Goal: Task Accomplishment & Management: Complete application form

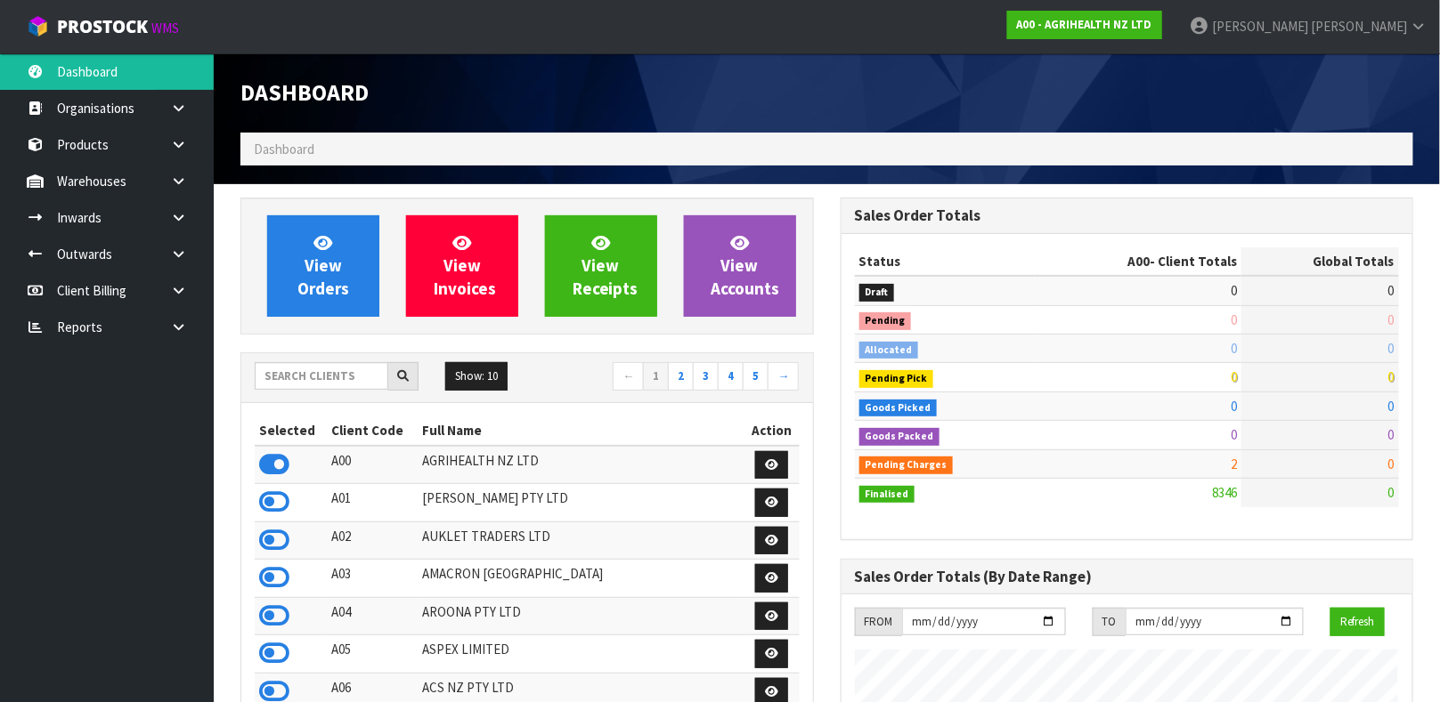
scroll to position [1351, 599]
click at [325, 384] on input "text" at bounding box center [322, 376] width 134 height 28
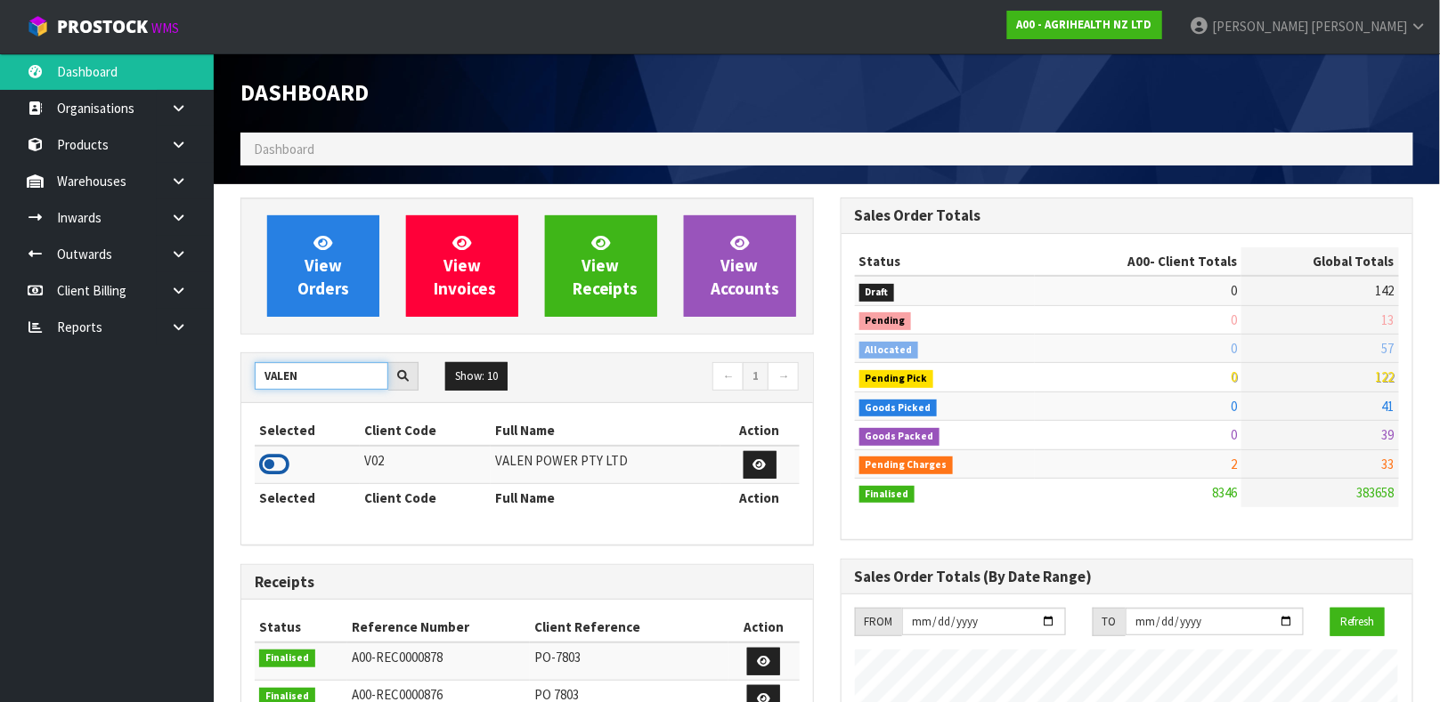
type input "VALEN"
click at [288, 467] on icon at bounding box center [274, 464] width 30 height 27
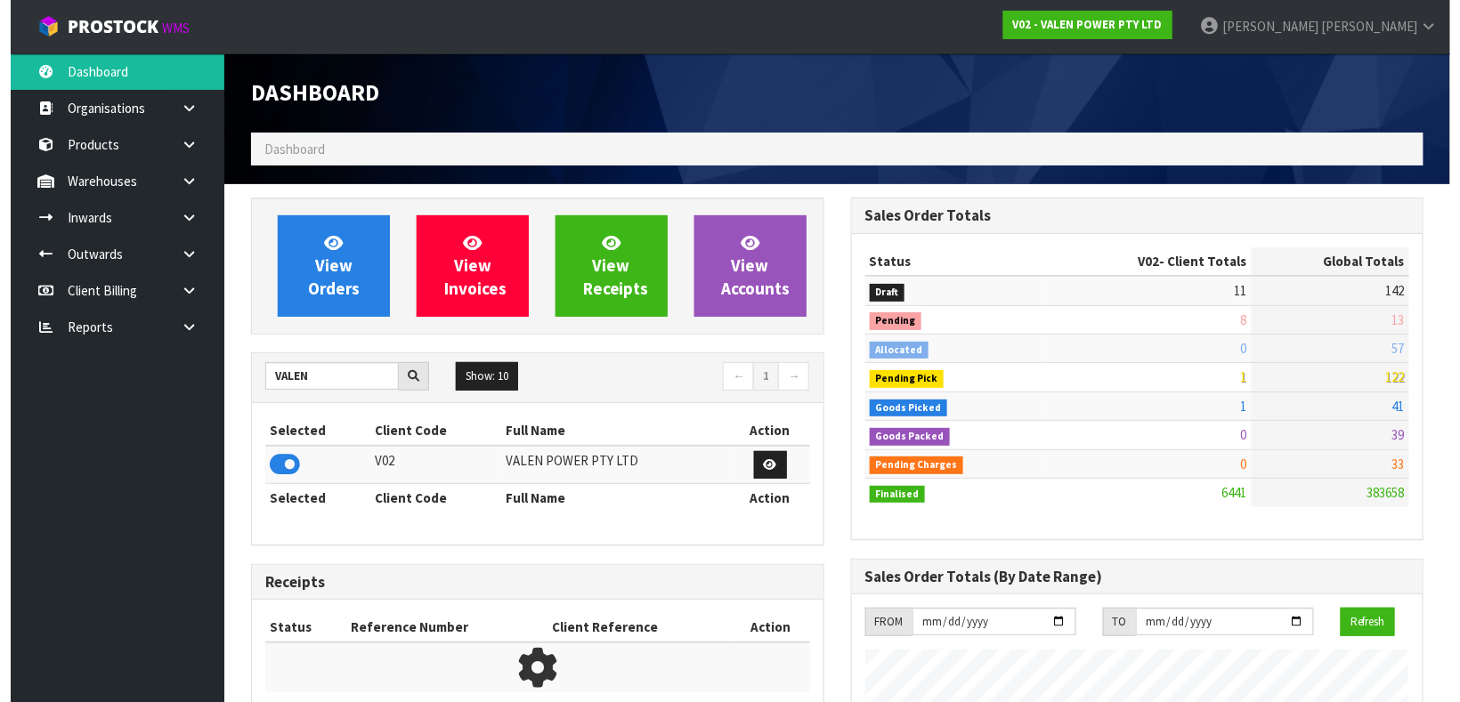
scroll to position [1388, 599]
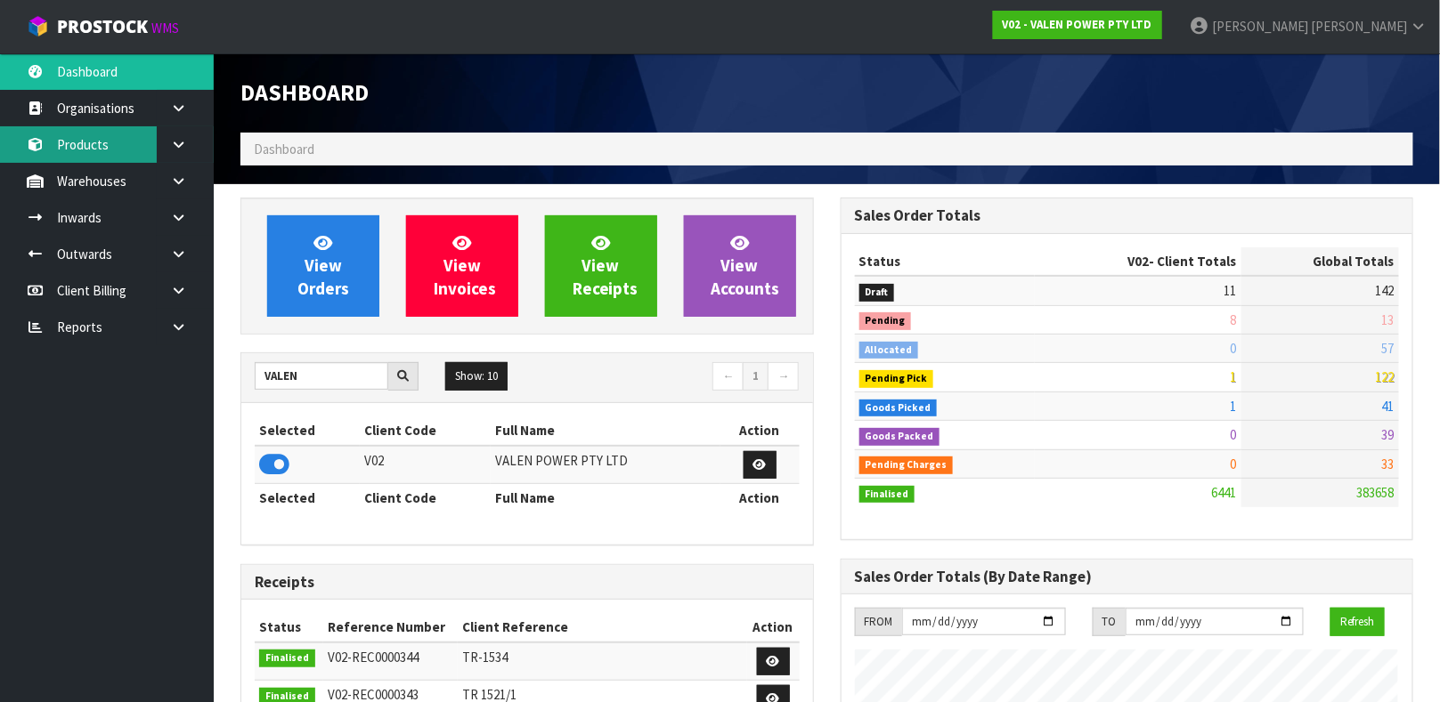
click at [99, 149] on link "Products" at bounding box center [107, 144] width 214 height 37
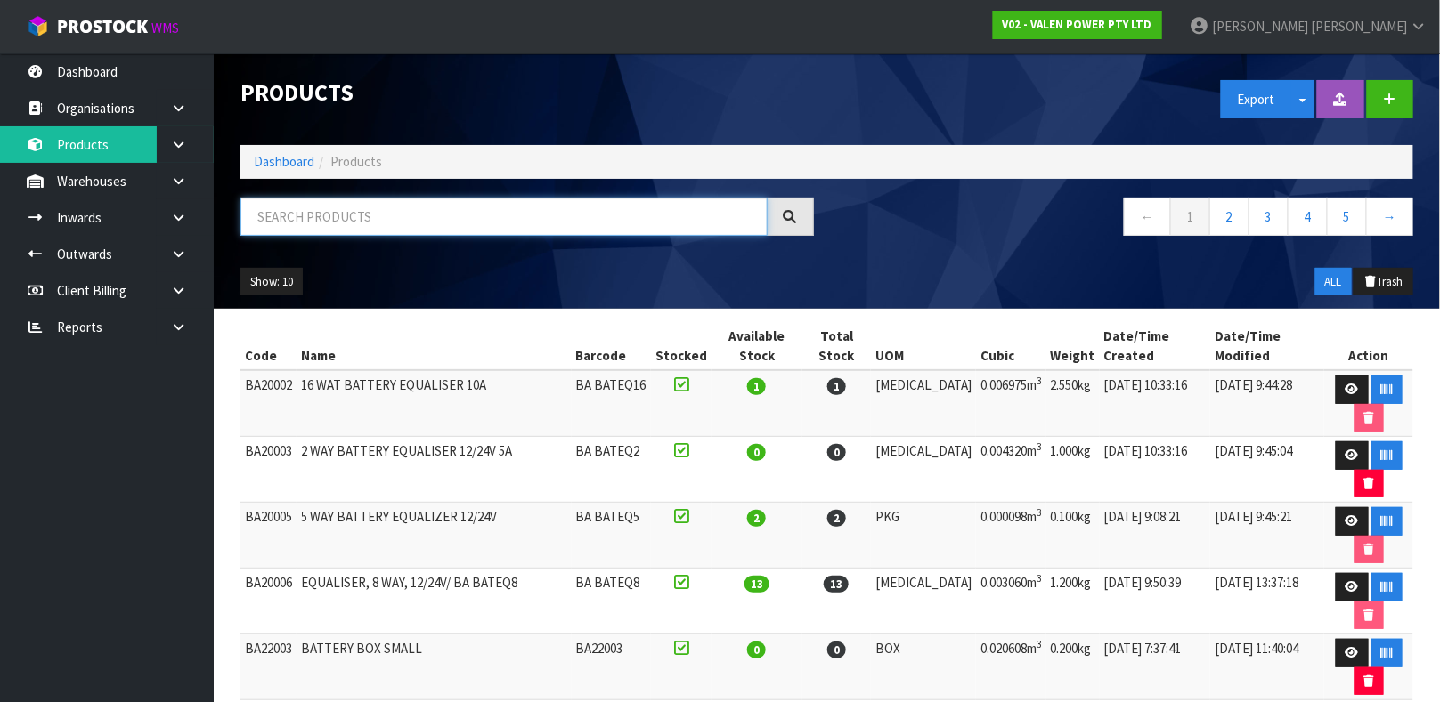
click at [320, 231] on input "text" at bounding box center [503, 217] width 527 height 38
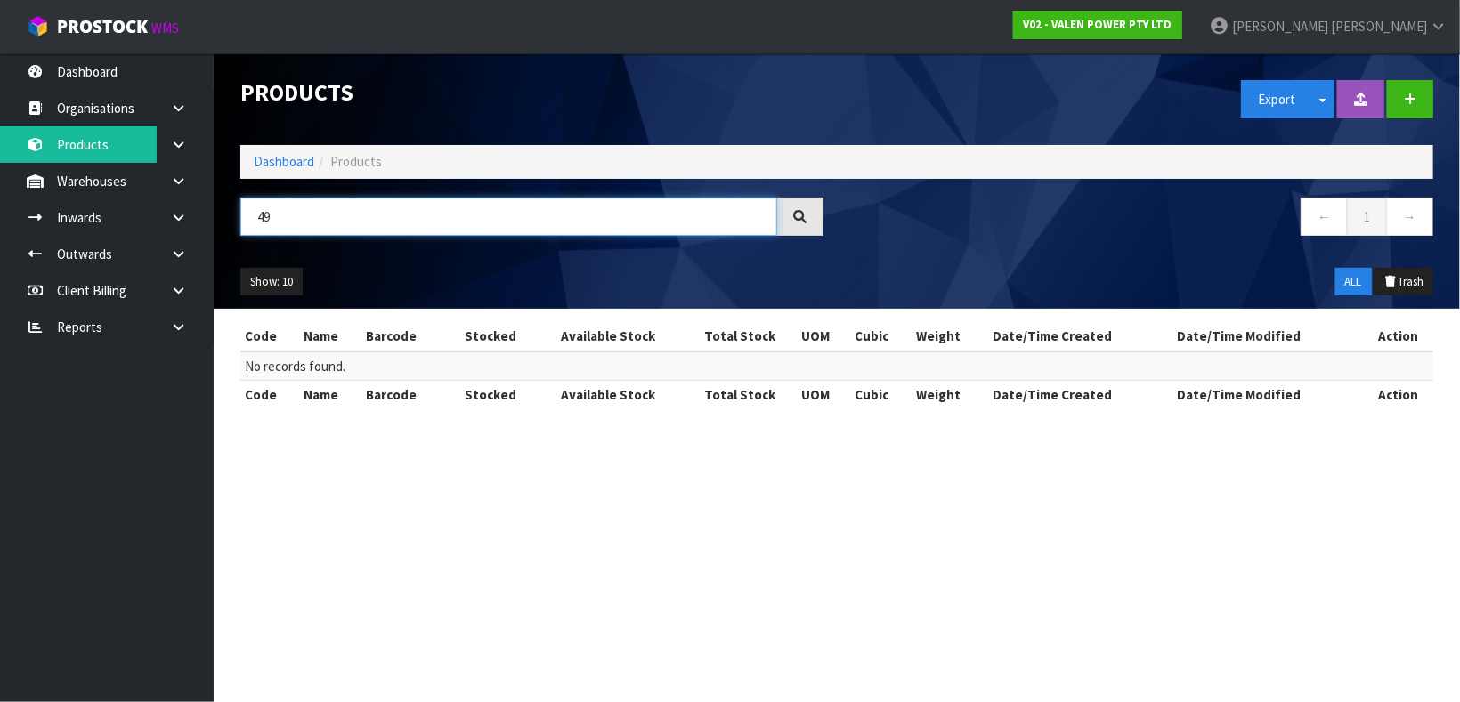
type input "4"
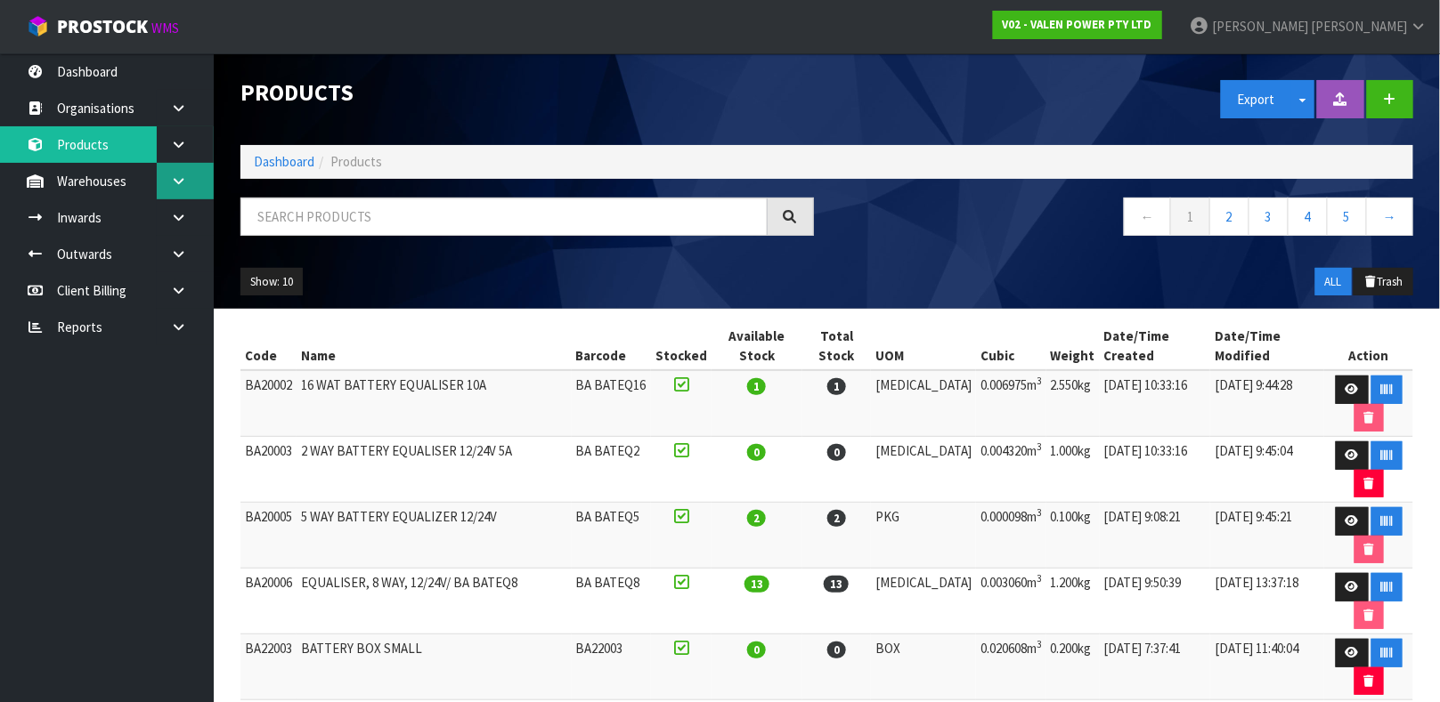
click at [178, 171] on link at bounding box center [185, 181] width 57 height 37
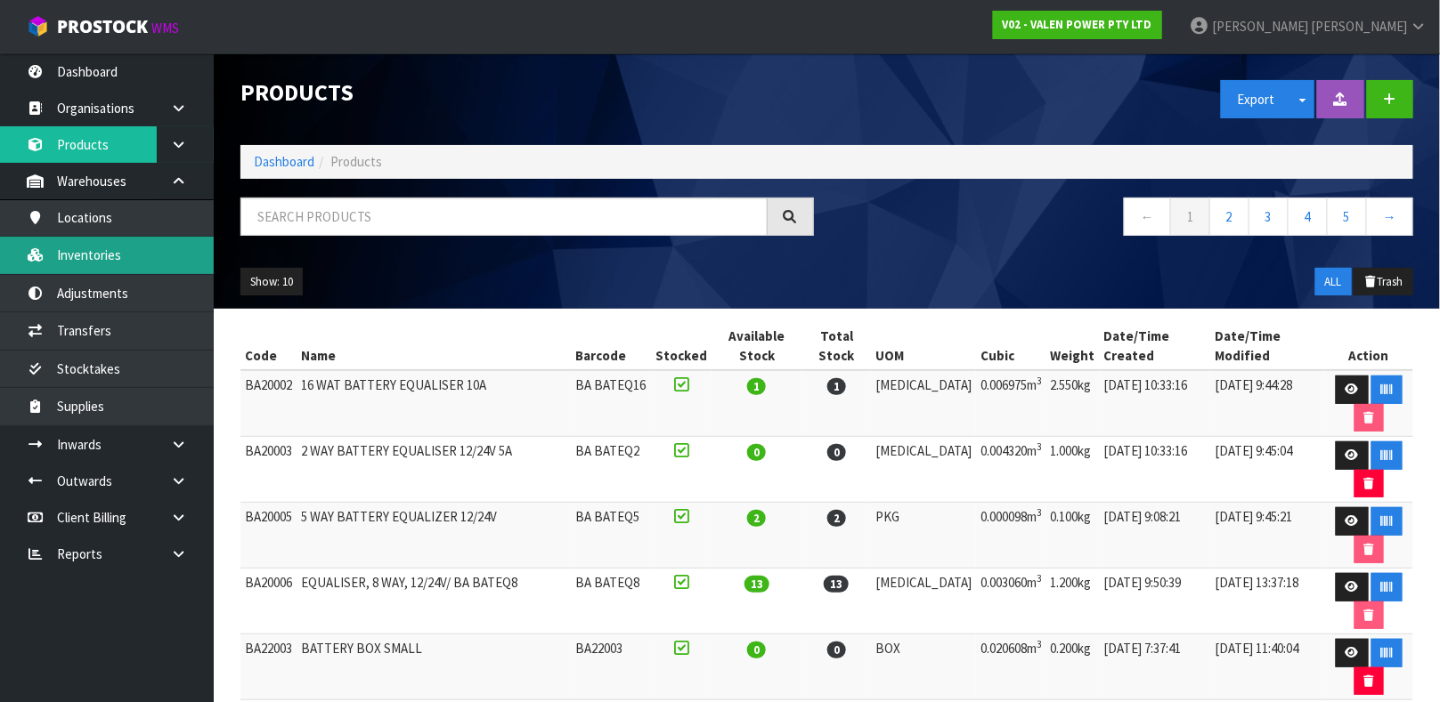
click at [115, 256] on link "Inventories" at bounding box center [107, 255] width 214 height 37
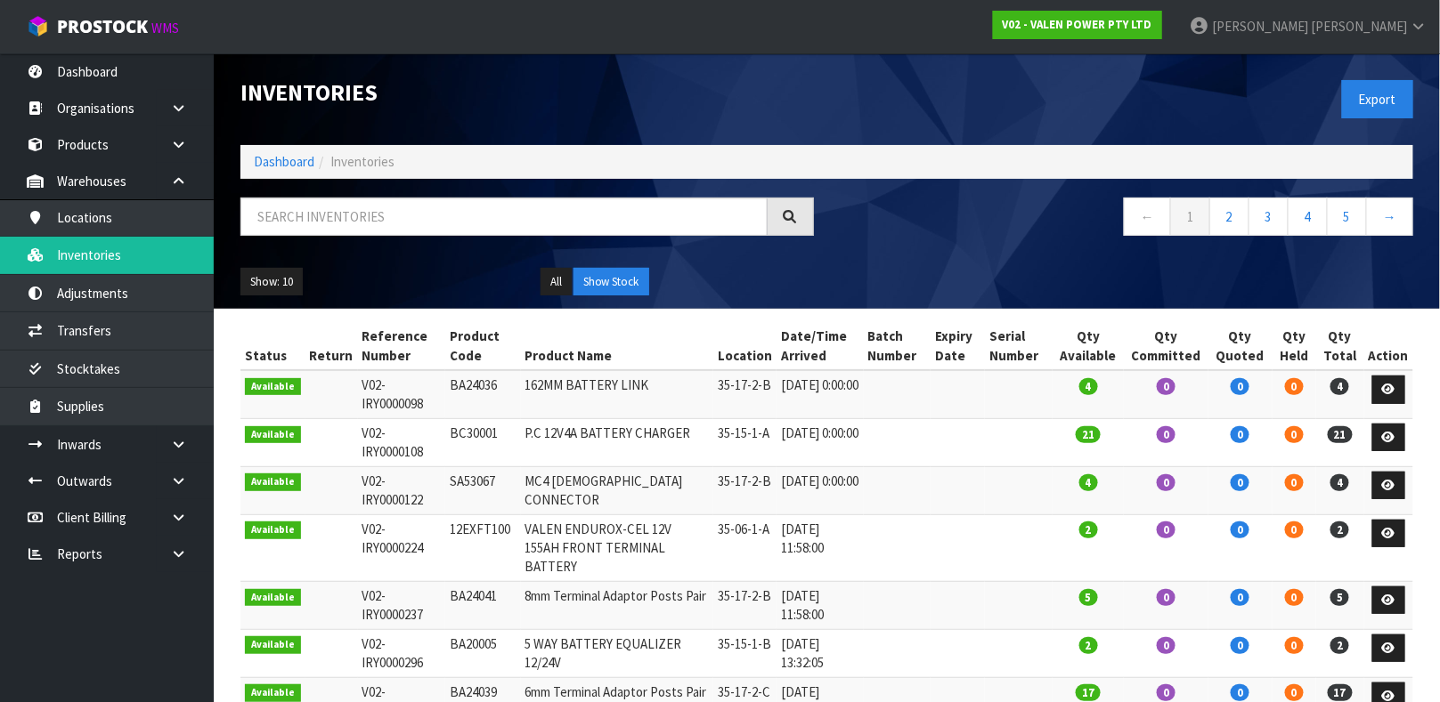
click at [179, 443] on icon at bounding box center [178, 444] width 17 height 13
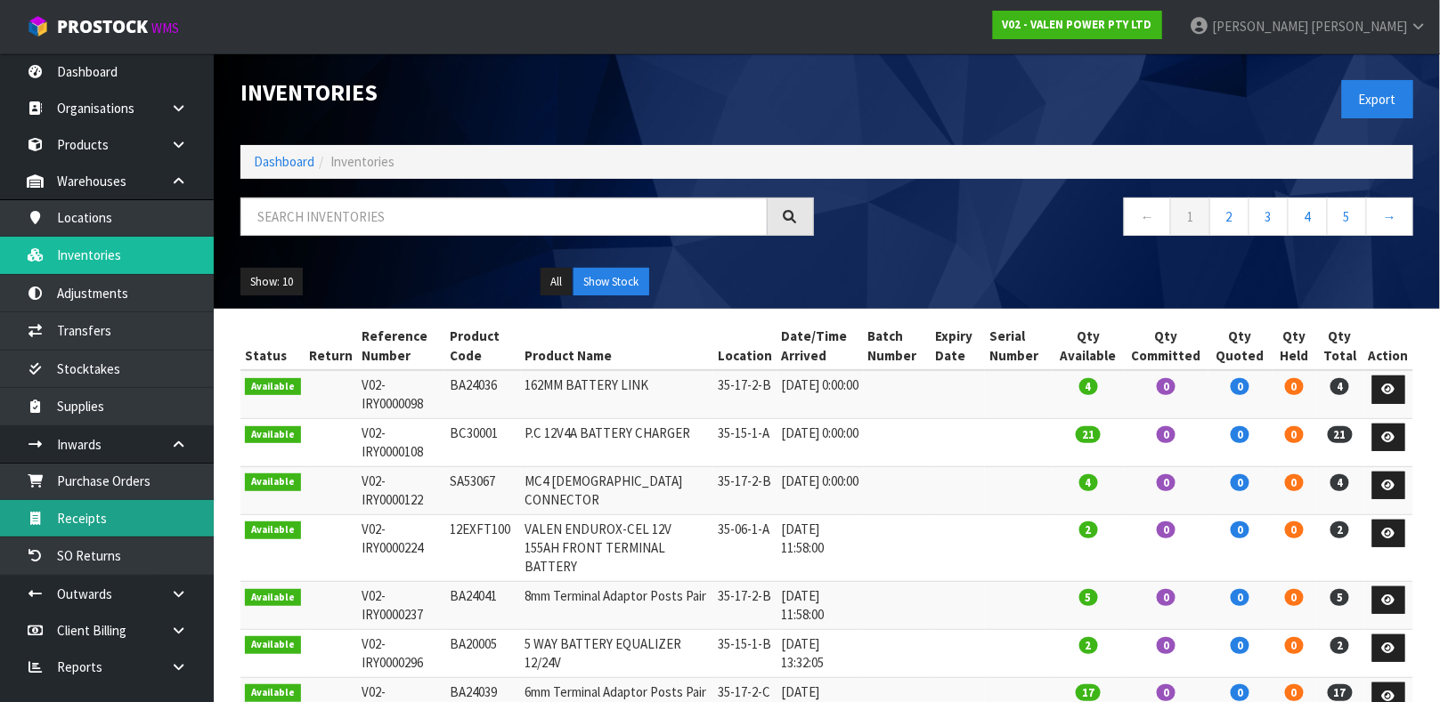
click at [119, 524] on link "Receipts" at bounding box center [107, 518] width 214 height 37
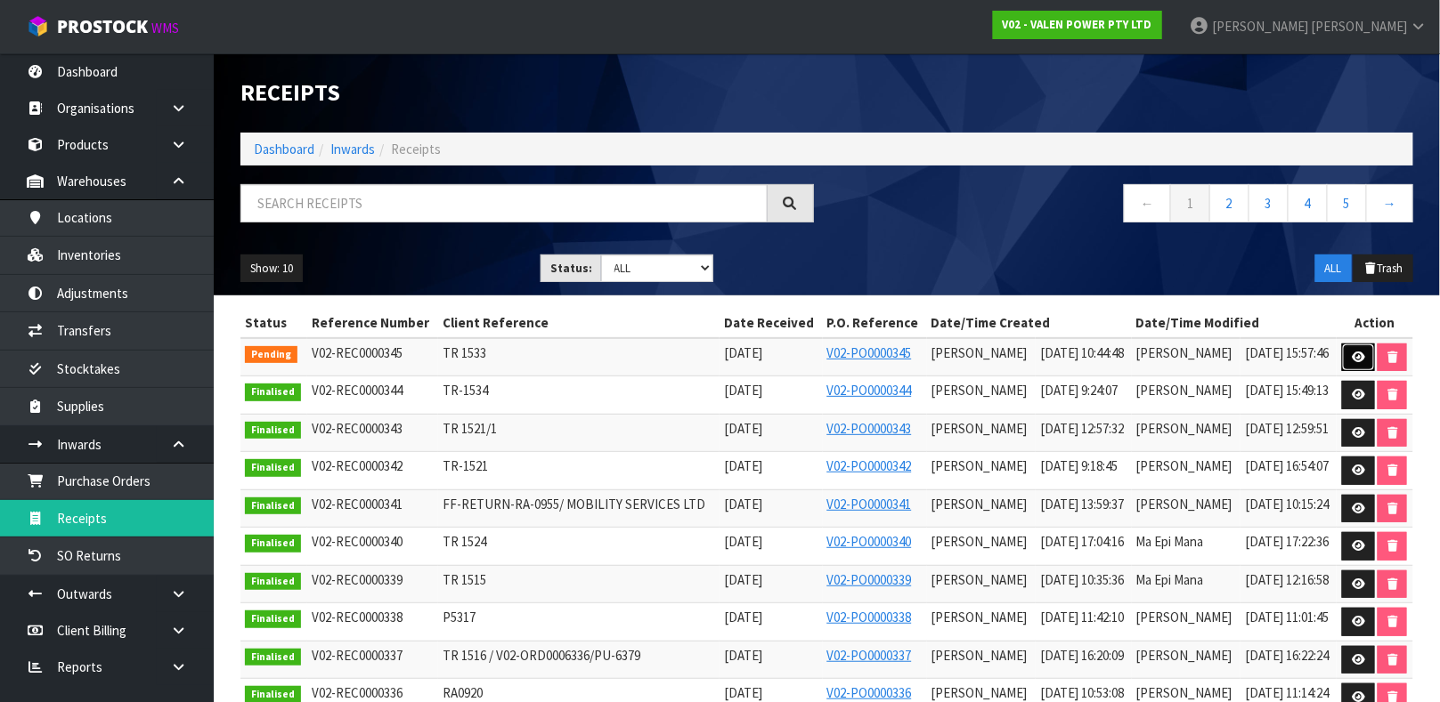
click at [1344, 362] on link at bounding box center [1358, 358] width 33 height 28
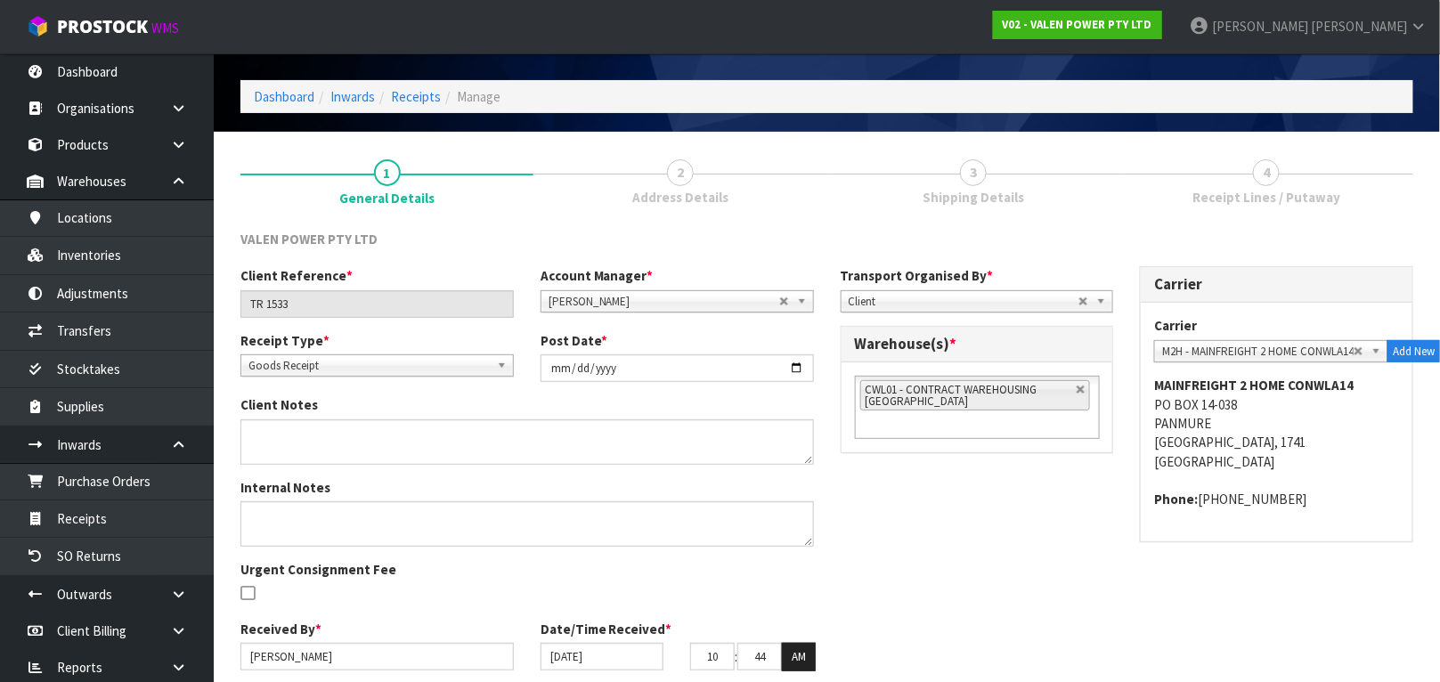
scroll to position [119, 0]
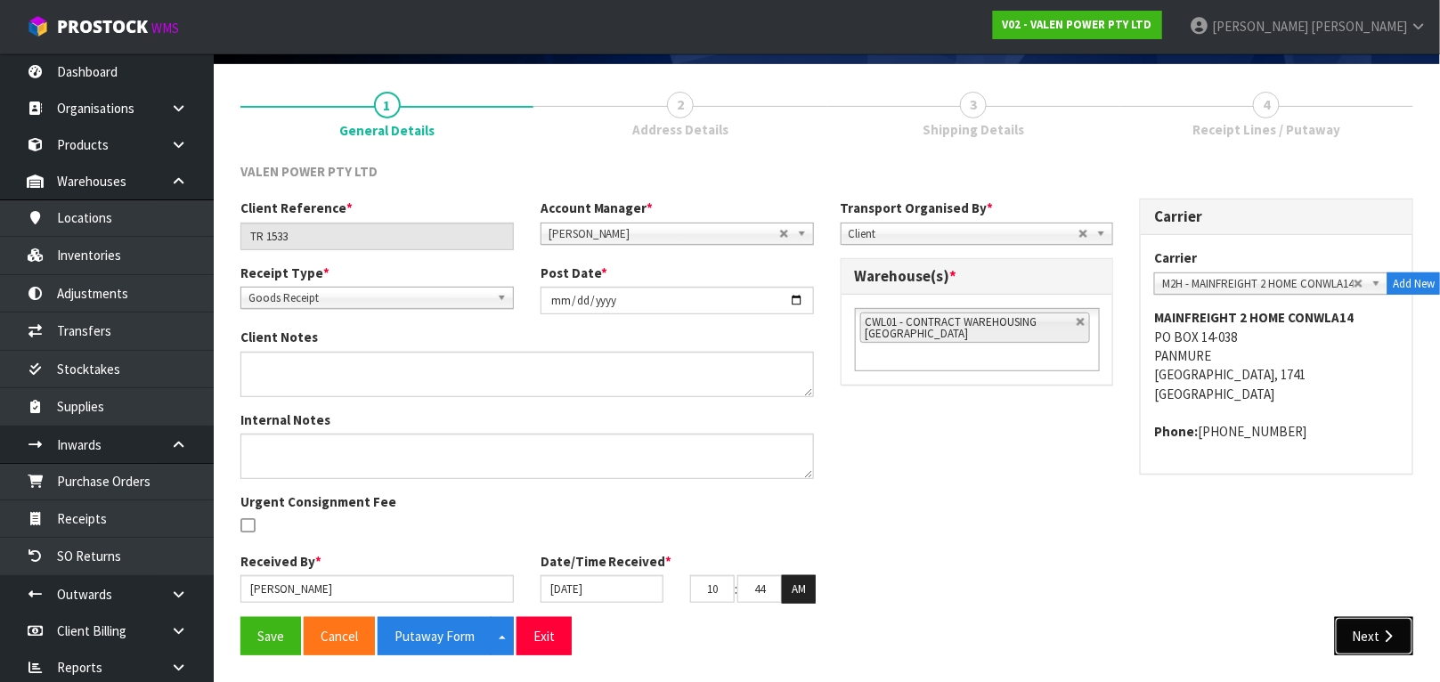
click at [1374, 622] on button "Next" at bounding box center [1374, 636] width 78 height 38
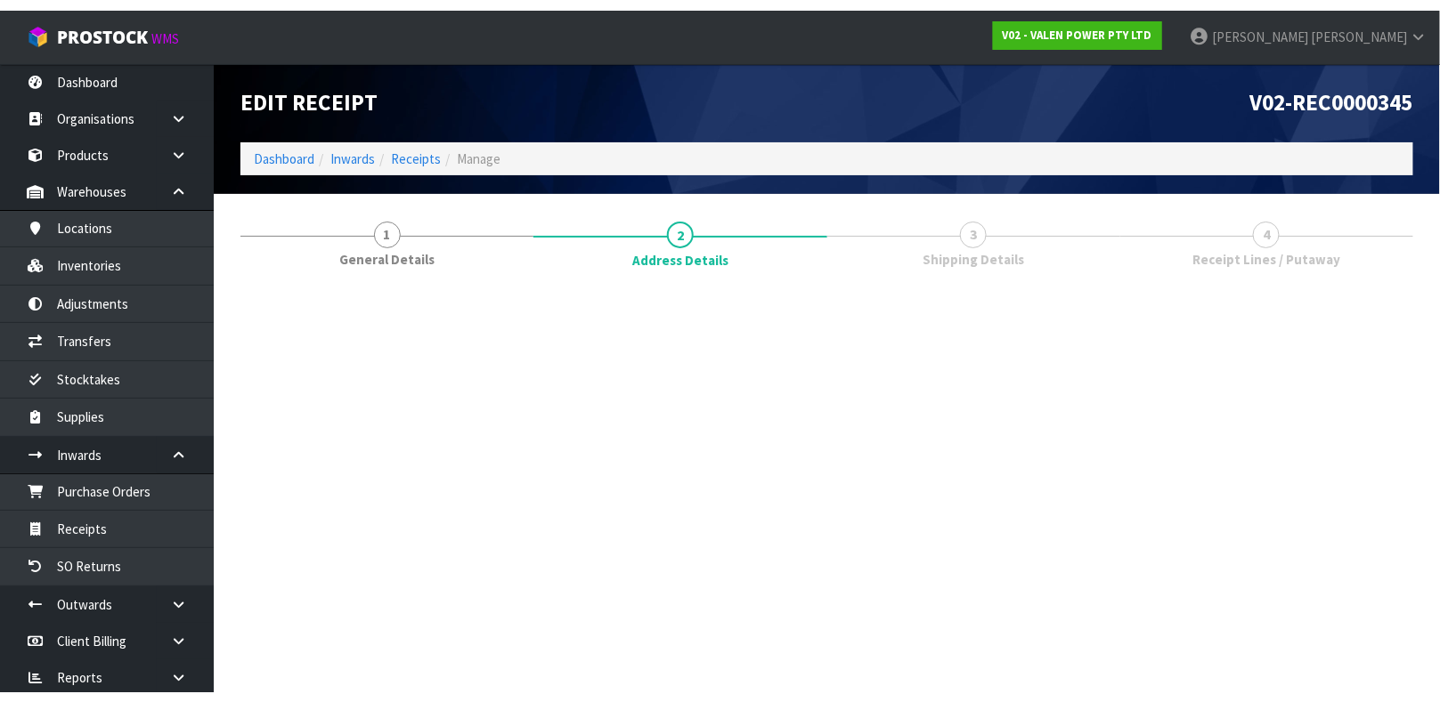
scroll to position [0, 0]
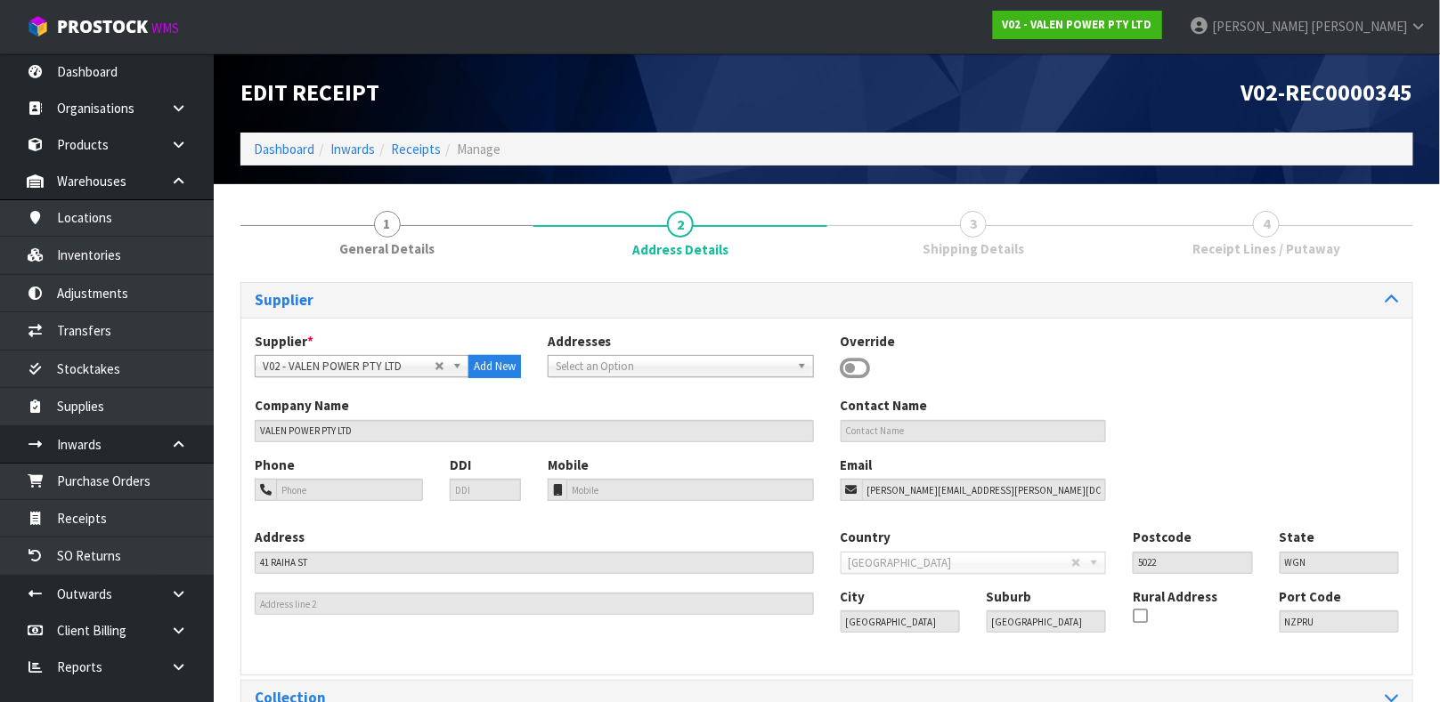
click at [1296, 334] on div "Supplier * A00 - AGRIHEALTH NZ LTD A01 - [PERSON_NAME] PTY LTD A02 - AUKLET TRA…" at bounding box center [826, 364] width 1171 height 65
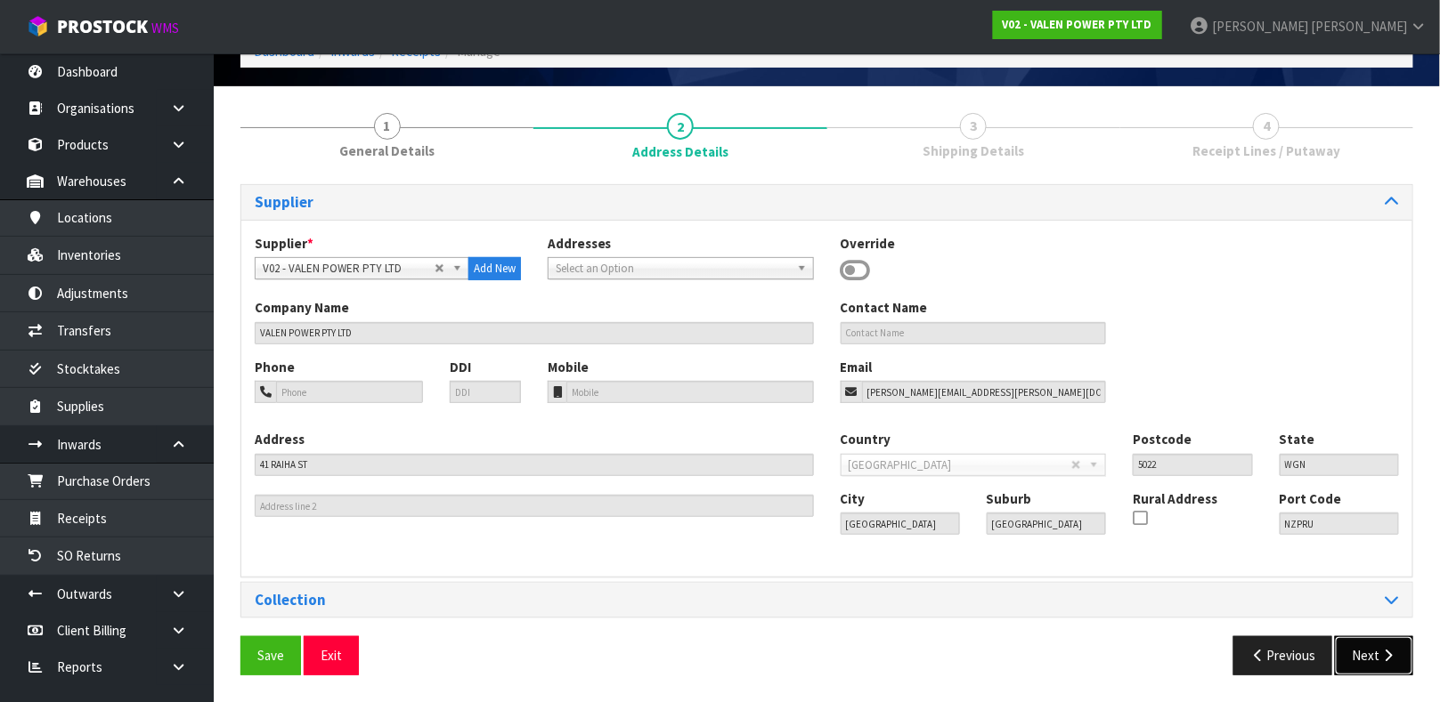
click at [1383, 642] on button "Next" at bounding box center [1374, 656] width 78 height 38
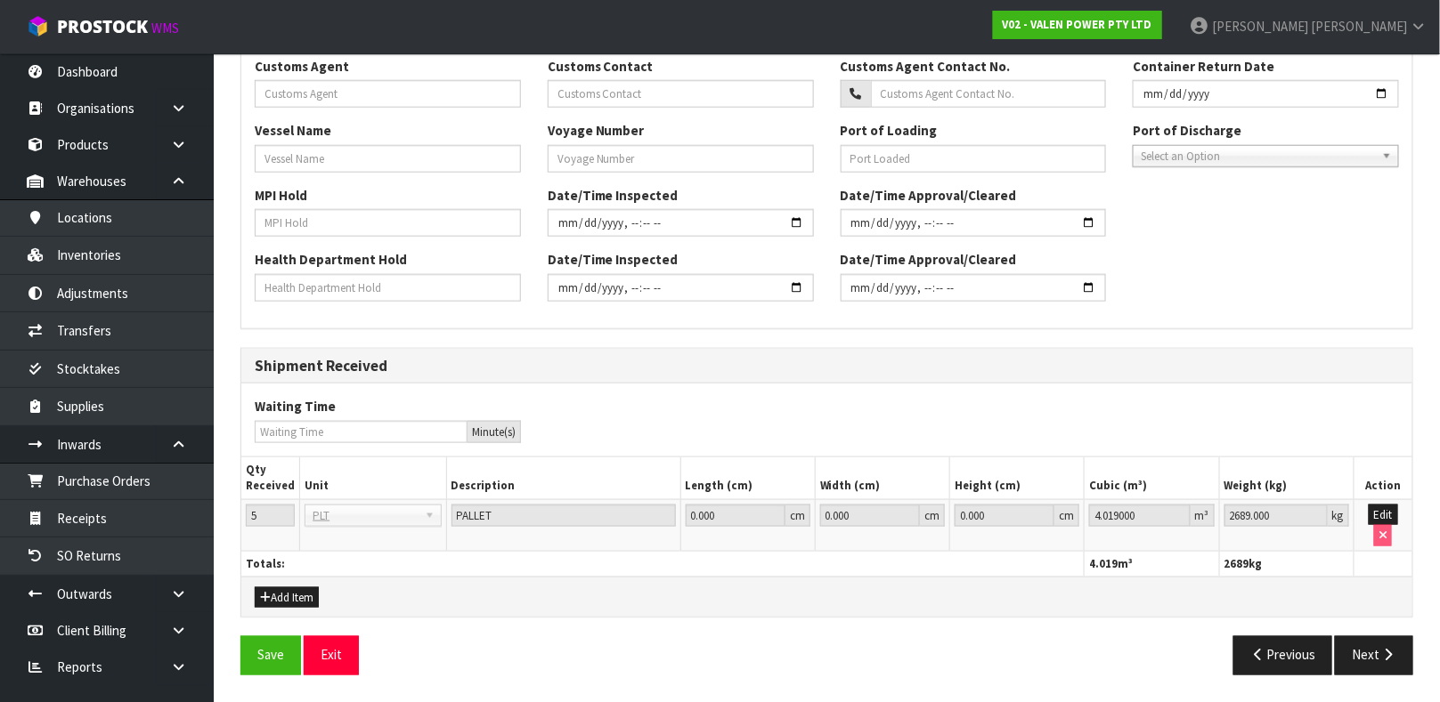
scroll to position [552, 0]
click at [1359, 648] on button "Next" at bounding box center [1374, 656] width 78 height 38
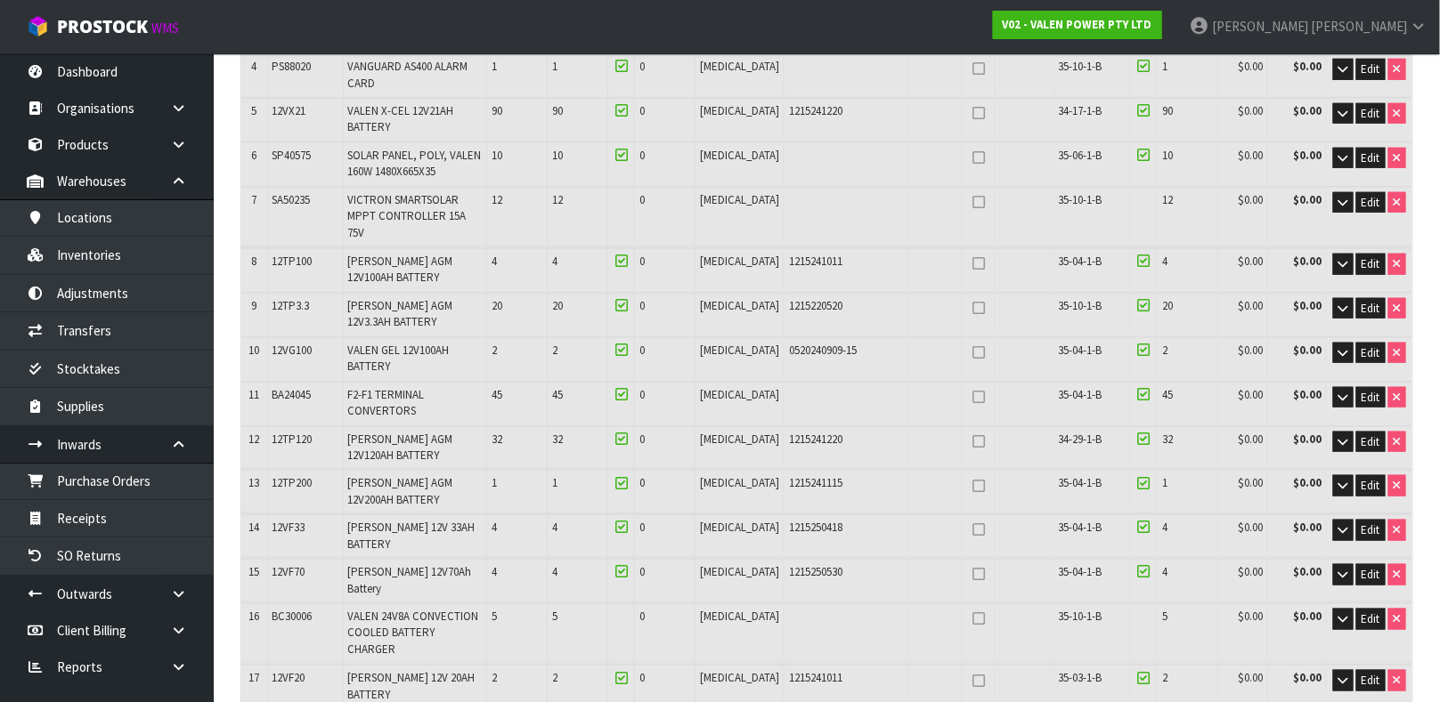
scroll to position [444, 0]
